Goal: Information Seeking & Learning: Learn about a topic

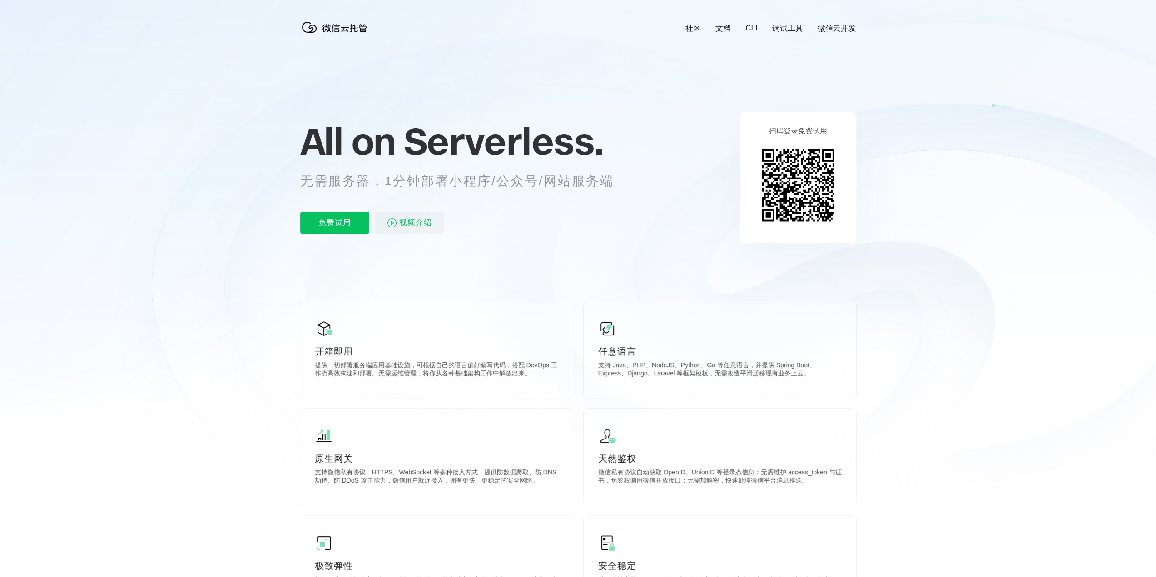
scroll to position [0, 1615]
click at [404, 279] on icon at bounding box center [578, 245] width 872 height 491
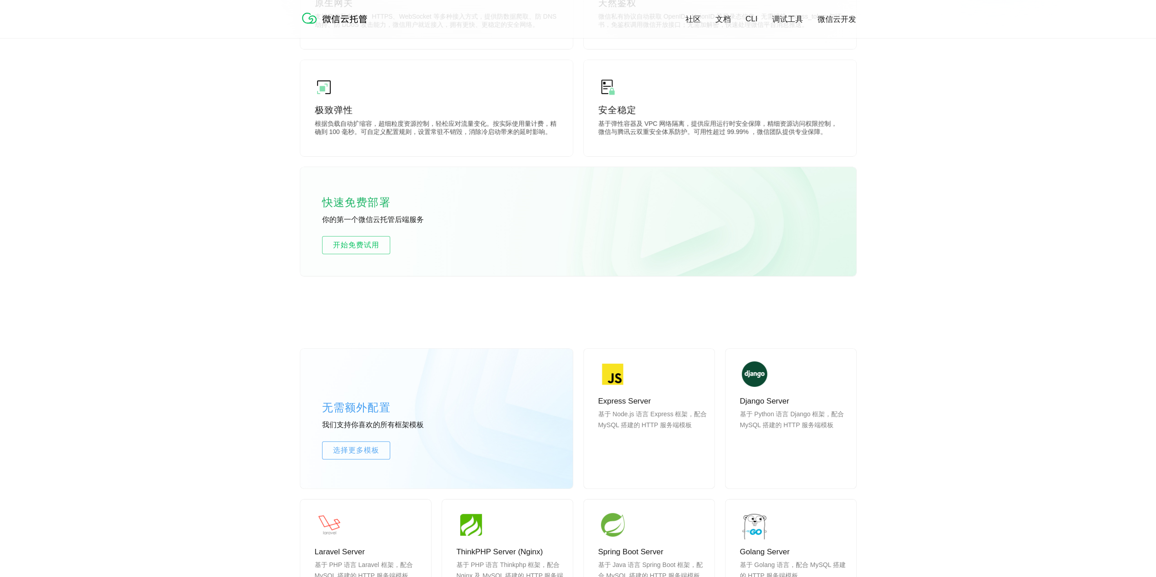
scroll to position [591, 0]
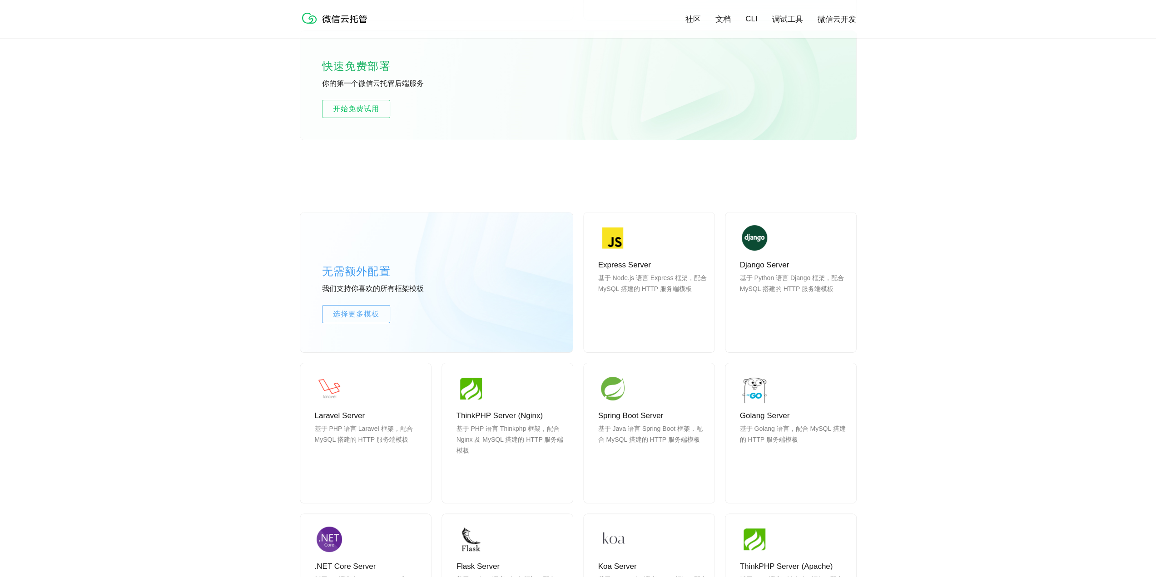
click at [962, 377] on div "无需额外配置 我们支持你喜欢的所有框架模板 选择更多模板 Express Server 基于 Node.js 语言 Express 框架，配合 MySQL 搭…" at bounding box center [578, 449] width 1156 height 555
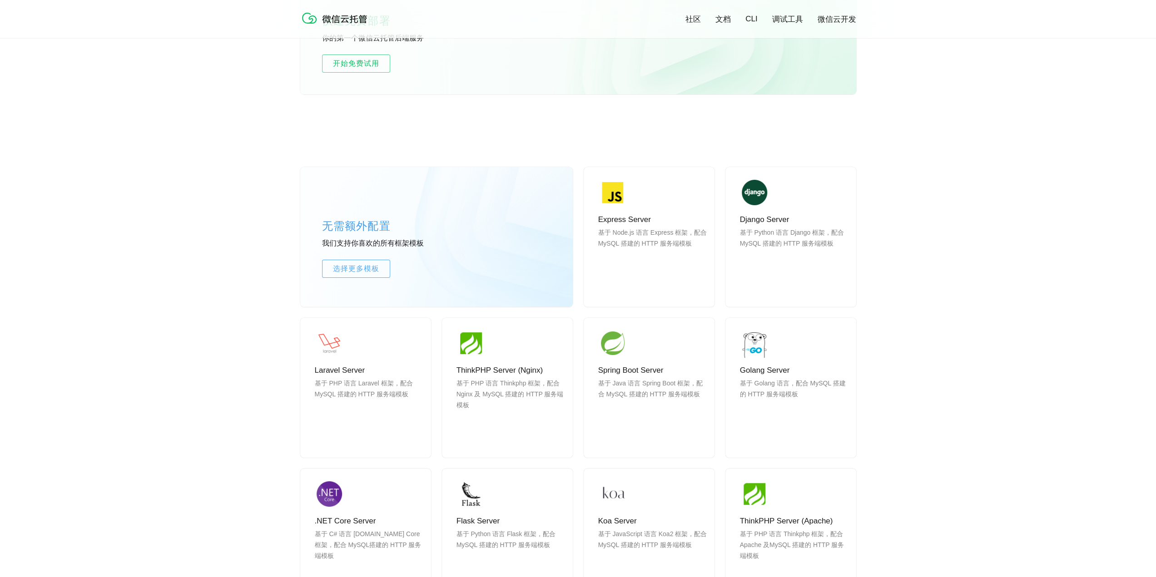
scroll to position [863, 0]
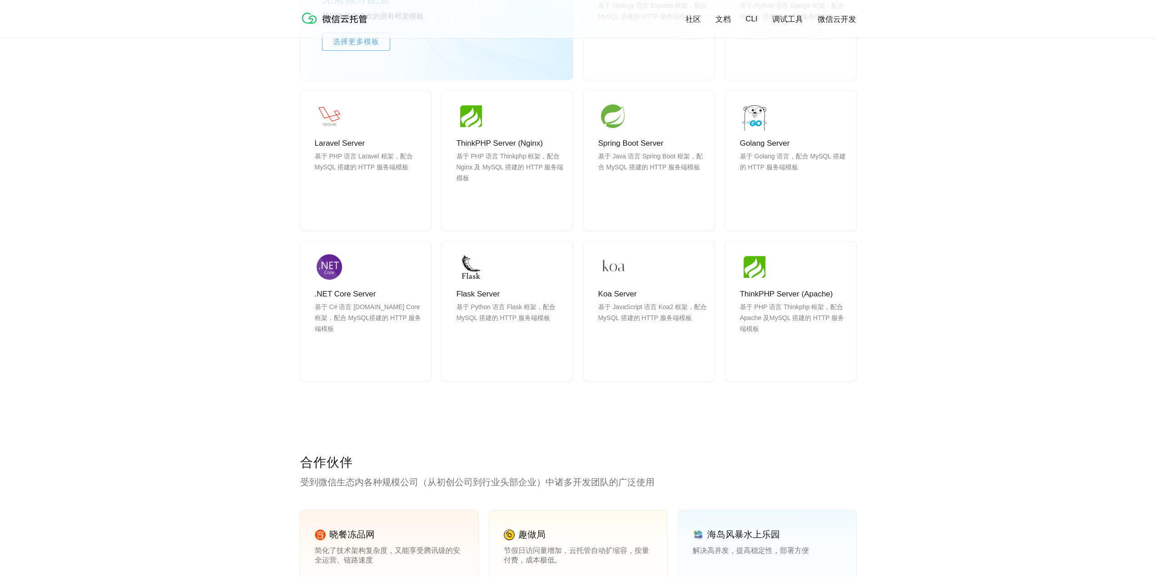
click at [692, 390] on div "无需额外配置 我们支持你喜欢的所有框架模板 选择更多模板 Express Server 基于 Node.js 语言 Express 框架，配合 MySQL 搭…" at bounding box center [578, 176] width 556 height 555
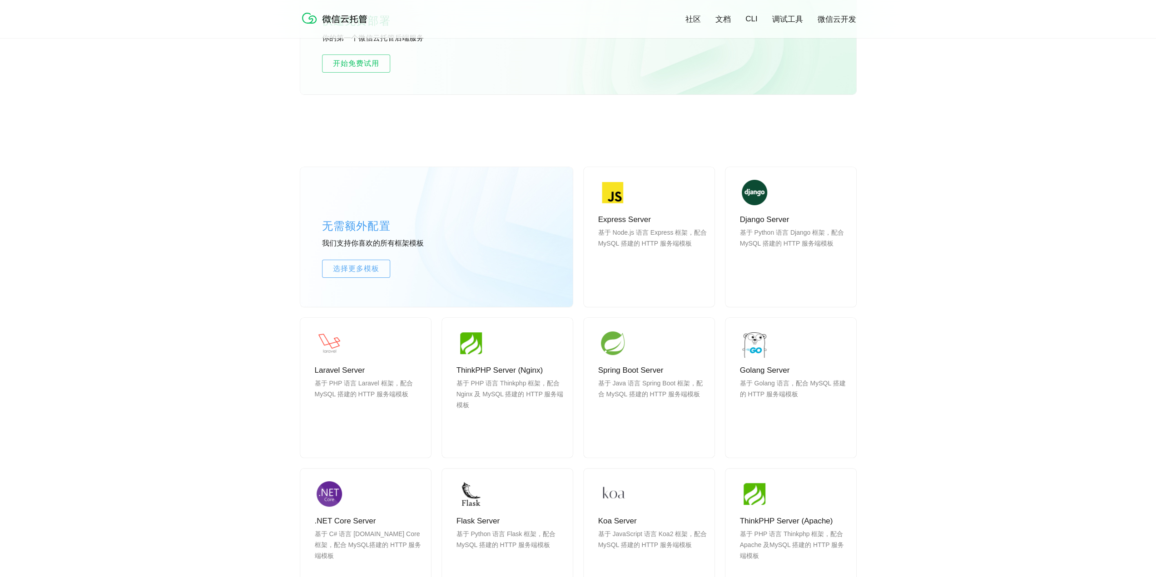
scroll to position [772, 0]
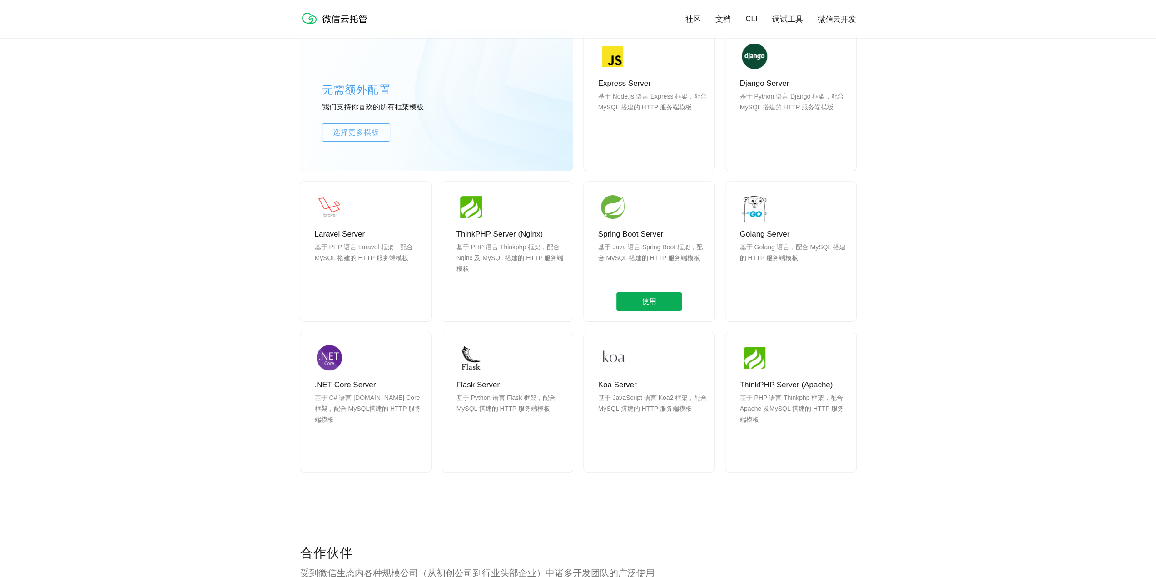
click at [655, 300] on span "使用" at bounding box center [648, 302] width 65 height 18
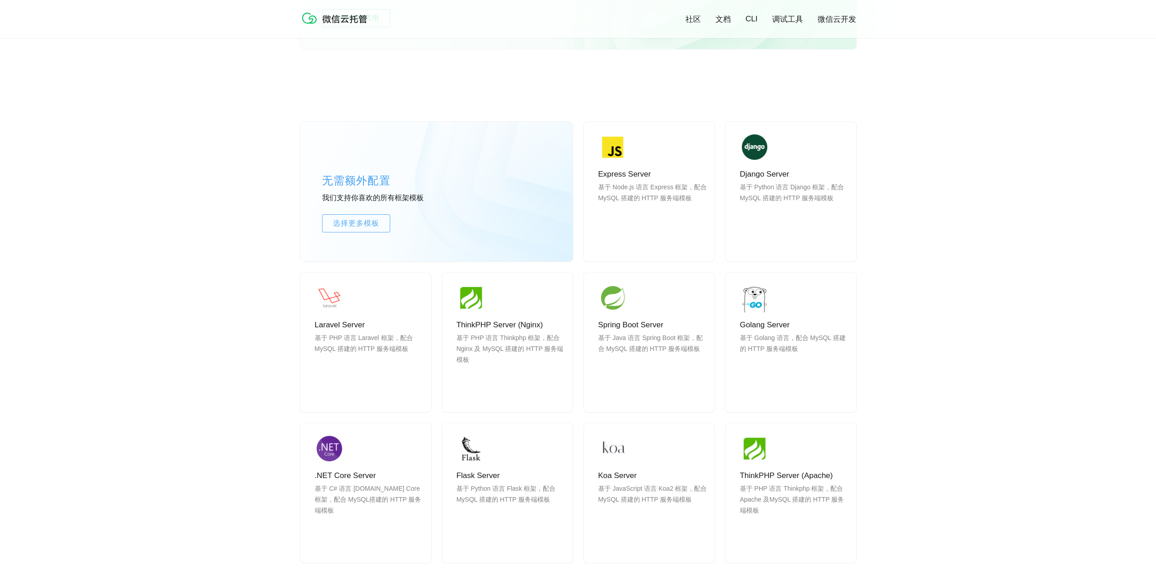
scroll to position [500, 0]
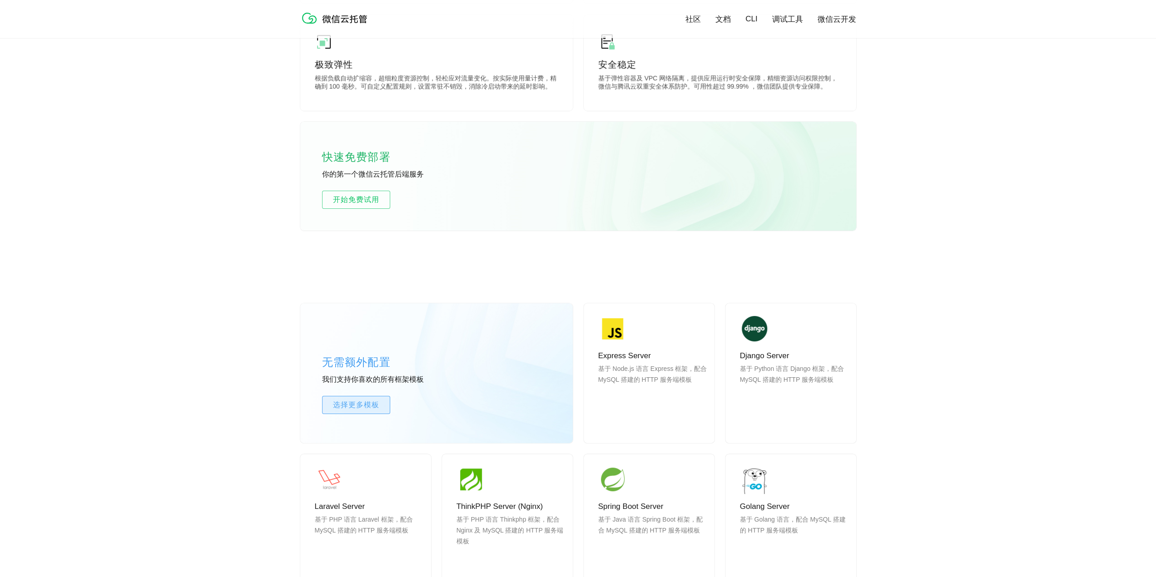
click at [362, 403] on span "选择更多模板" at bounding box center [356, 405] width 67 height 11
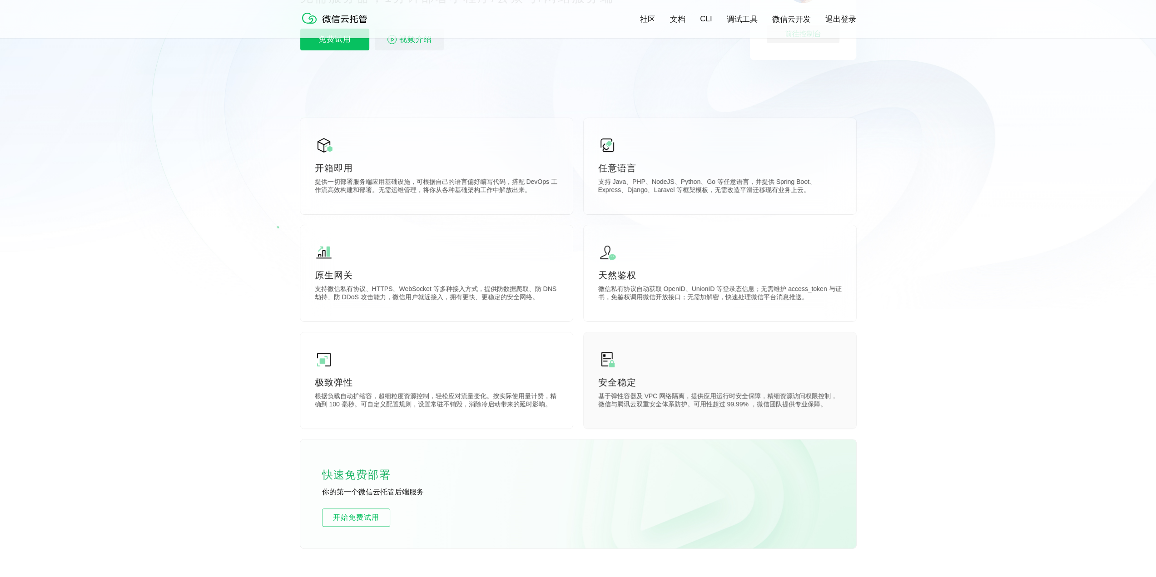
scroll to position [318, 0]
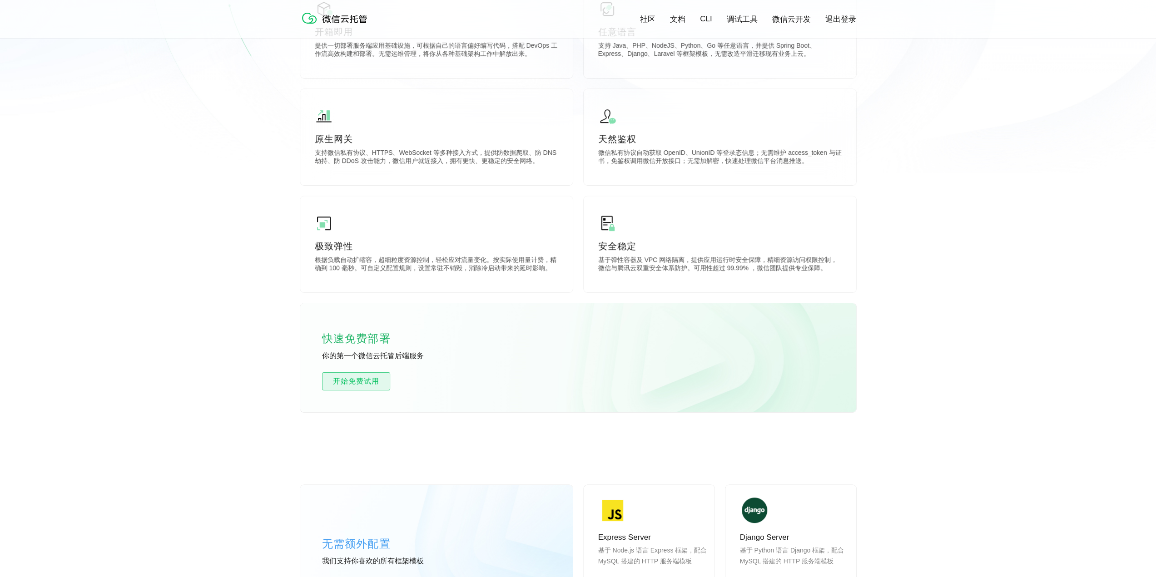
click at [363, 383] on span "开始免费试用" at bounding box center [356, 381] width 67 height 11
